Goal: Communication & Community: Answer question/provide support

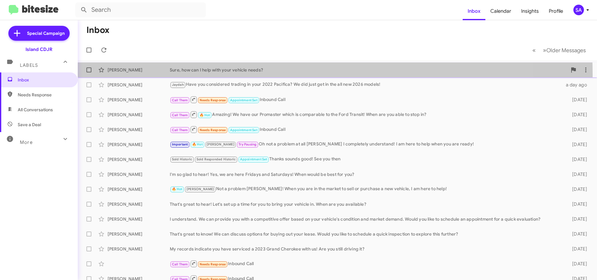
click at [206, 75] on div "[PERSON_NAME], how can I help with your vehicle needs? 3 hours ago" at bounding box center [337, 70] width 509 height 12
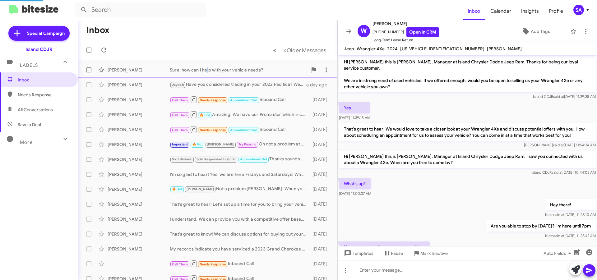
scroll to position [44, 0]
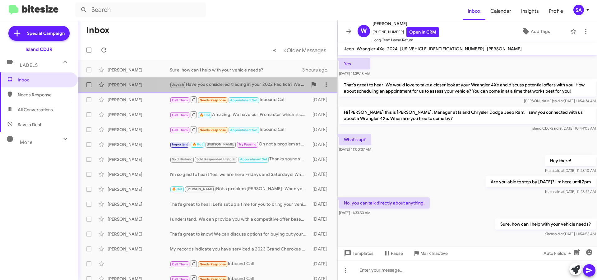
click at [245, 84] on div "[PERSON_NAME] Have you considered trading in your 2022 Pacifica? We did just ge…" at bounding box center [239, 84] width 138 height 7
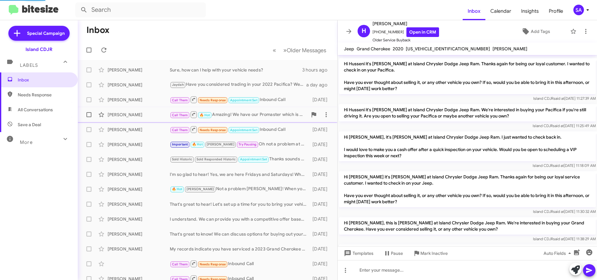
scroll to position [208, 0]
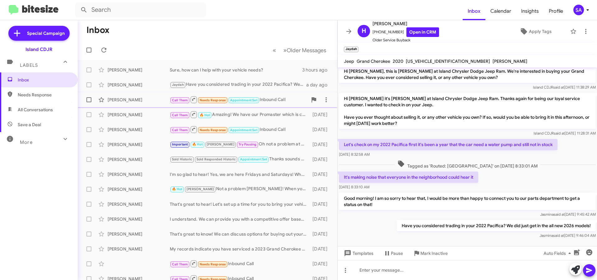
click at [279, 97] on div "Call Them Needs Response Appointment Set Inbound Call" at bounding box center [239, 100] width 138 height 8
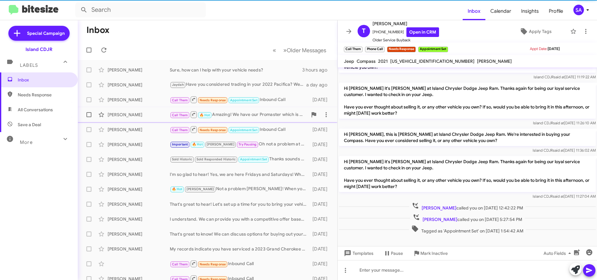
click at [264, 113] on div "Call Them 🔥 Hot Amazing! We have our Promaster which is comparable to the Ford …" at bounding box center [239, 115] width 138 height 8
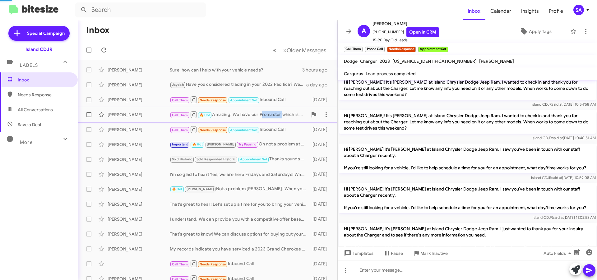
scroll to position [231, 0]
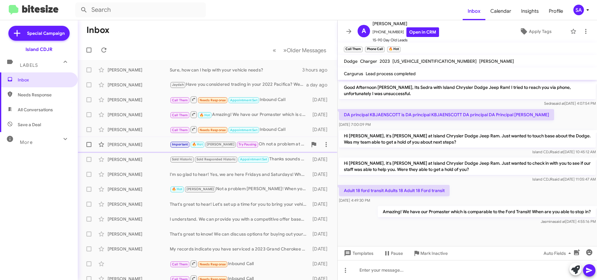
click at [121, 145] on div "[PERSON_NAME]" at bounding box center [139, 144] width 62 height 6
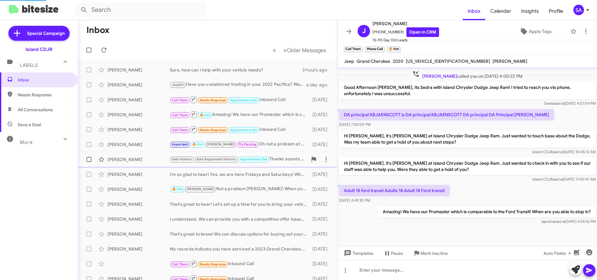
scroll to position [362, 0]
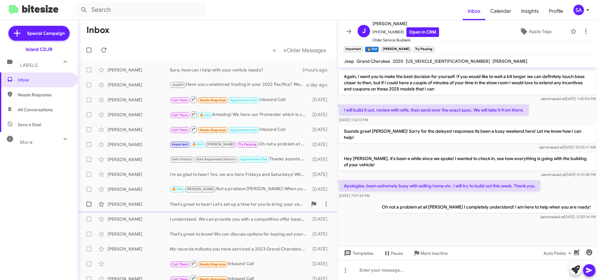
click at [227, 208] on div "[PERSON_NAME] That's great to hear! Let's set up a time for you to bring your v…" at bounding box center [208, 204] width 250 height 12
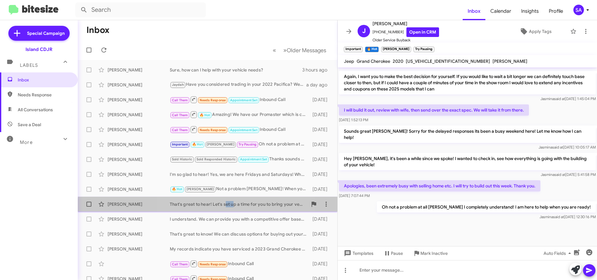
click at [227, 208] on div "[PERSON_NAME] That's great to hear! Let's set up a time for you to bring your v…" at bounding box center [208, 204] width 250 height 12
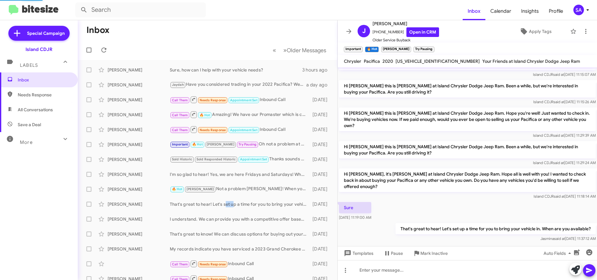
scroll to position [232, 0]
